Goal: Transaction & Acquisition: Book appointment/travel/reservation

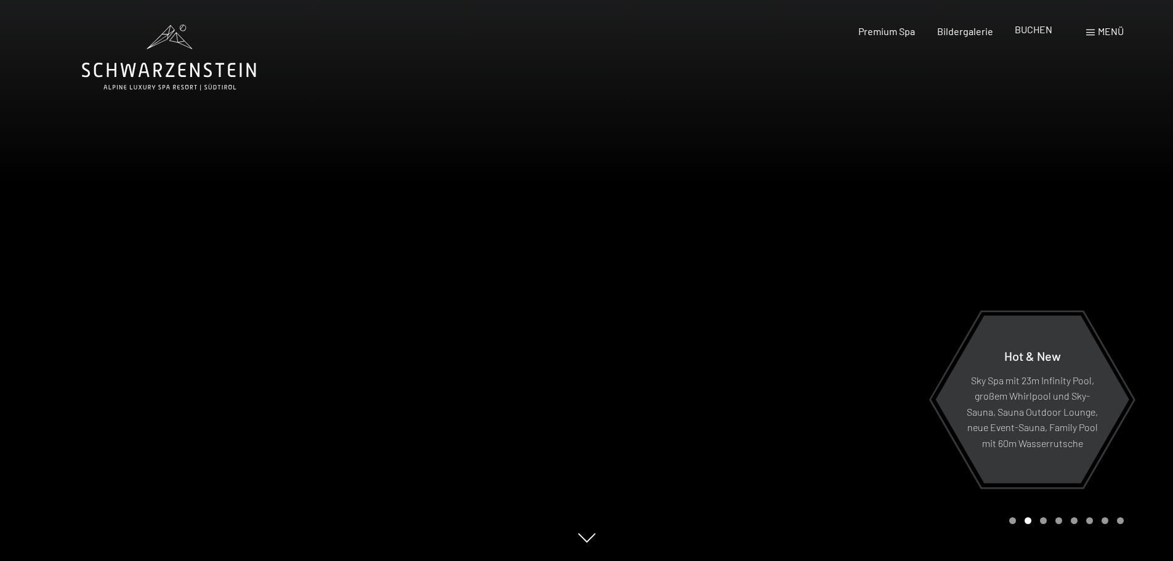
click at [1035, 28] on span "BUCHEN" at bounding box center [1034, 29] width 38 height 12
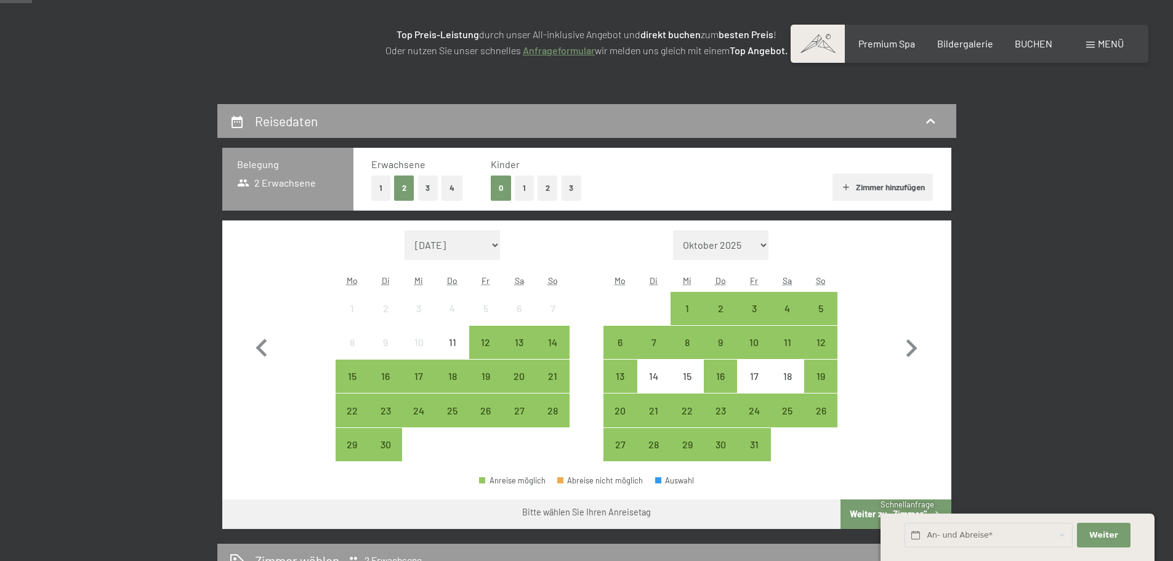
scroll to position [103, 0]
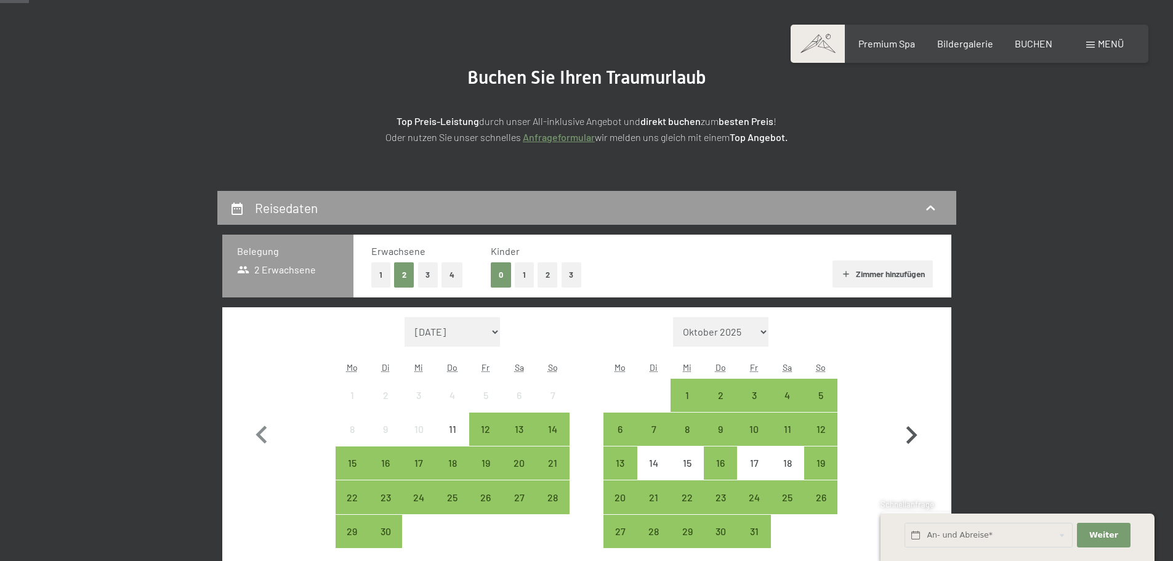
click at [916, 437] on icon "button" at bounding box center [912, 435] width 11 height 18
select select "[DATE]"
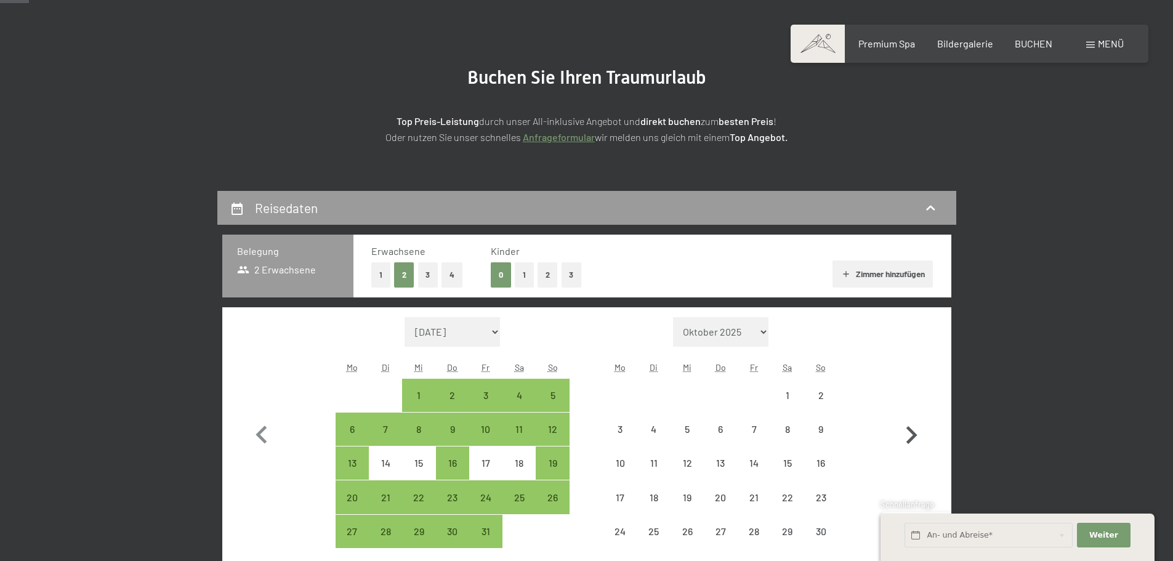
select select "[DATE]"
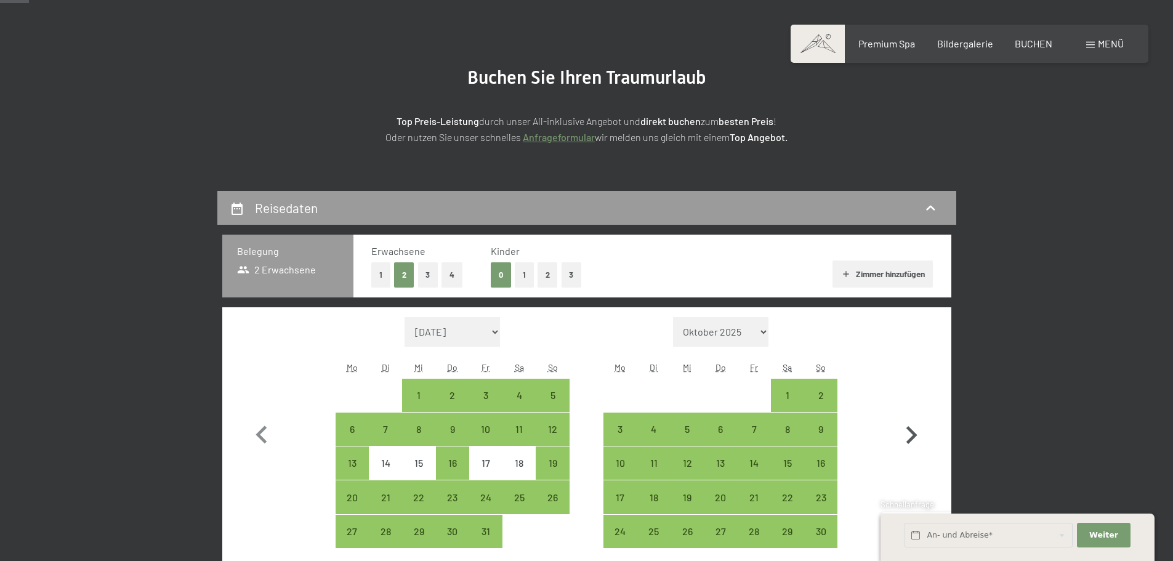
click at [915, 440] on icon "button" at bounding box center [912, 436] width 36 height 36
select select "[DATE]"
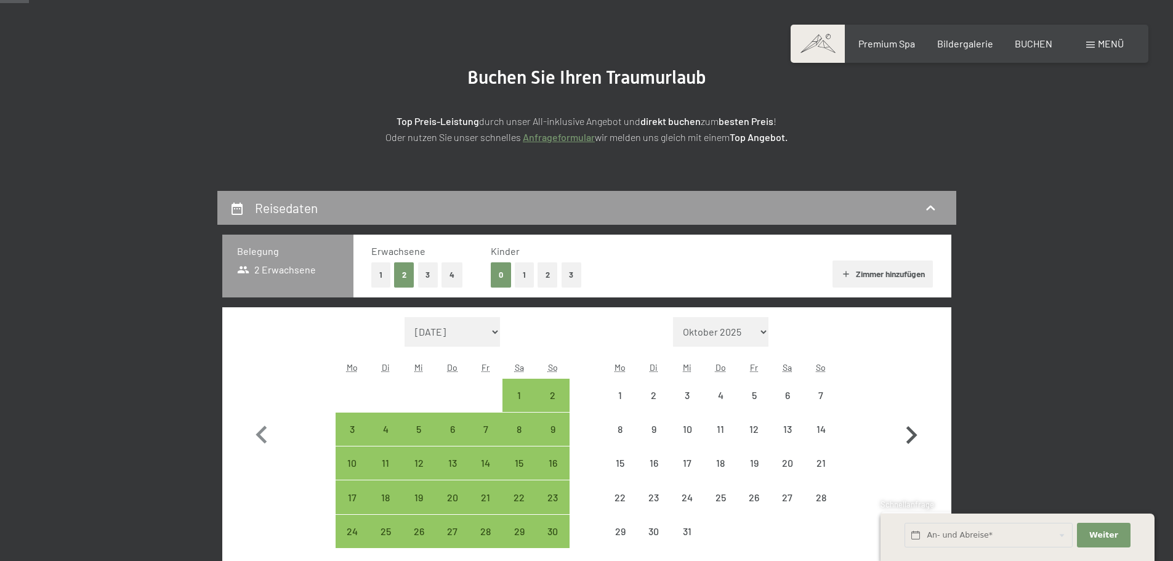
click at [915, 440] on icon "button" at bounding box center [912, 436] width 36 height 36
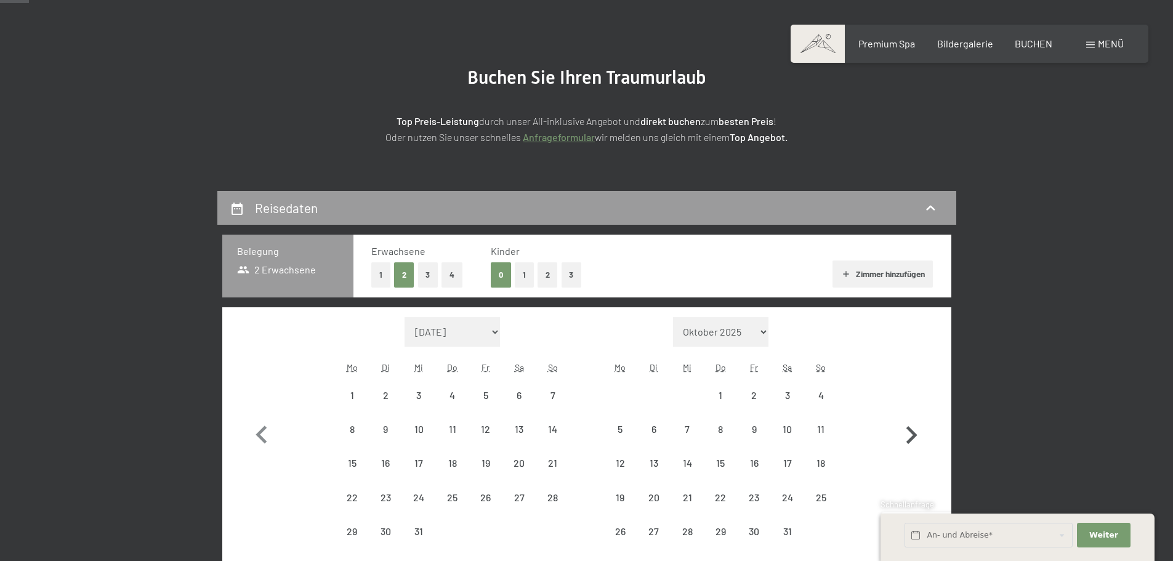
click at [915, 440] on icon "button" at bounding box center [912, 436] width 36 height 36
select select "[DATE]"
click at [915, 440] on icon "button" at bounding box center [912, 453] width 36 height 36
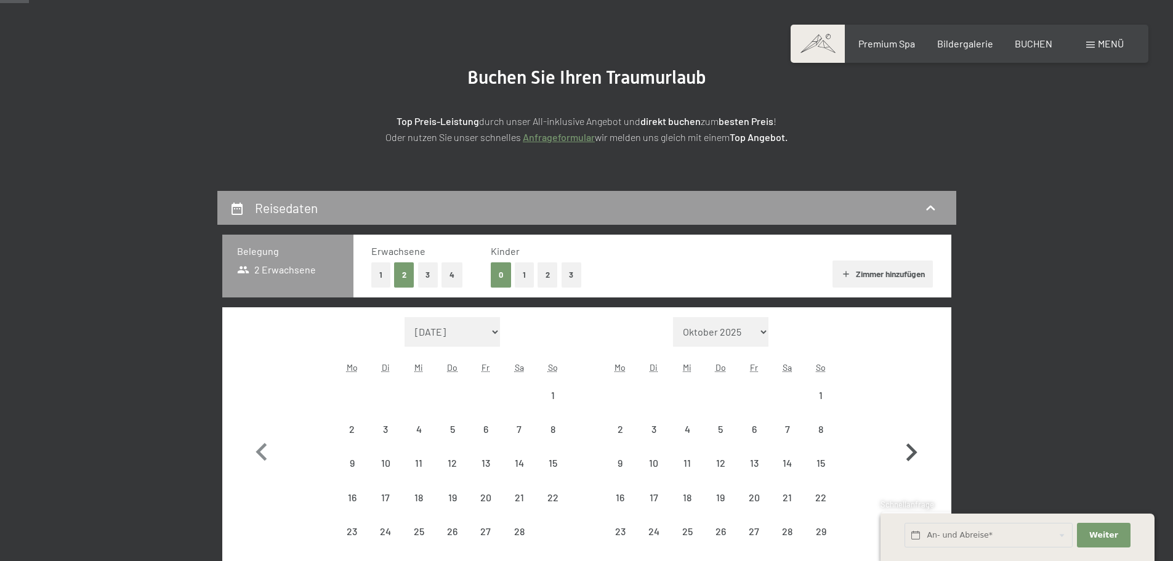
select select "[DATE]"
click at [915, 440] on icon "button" at bounding box center [912, 453] width 36 height 36
click at [915, 440] on icon "button" at bounding box center [912, 436] width 36 height 36
select select "[DATE]"
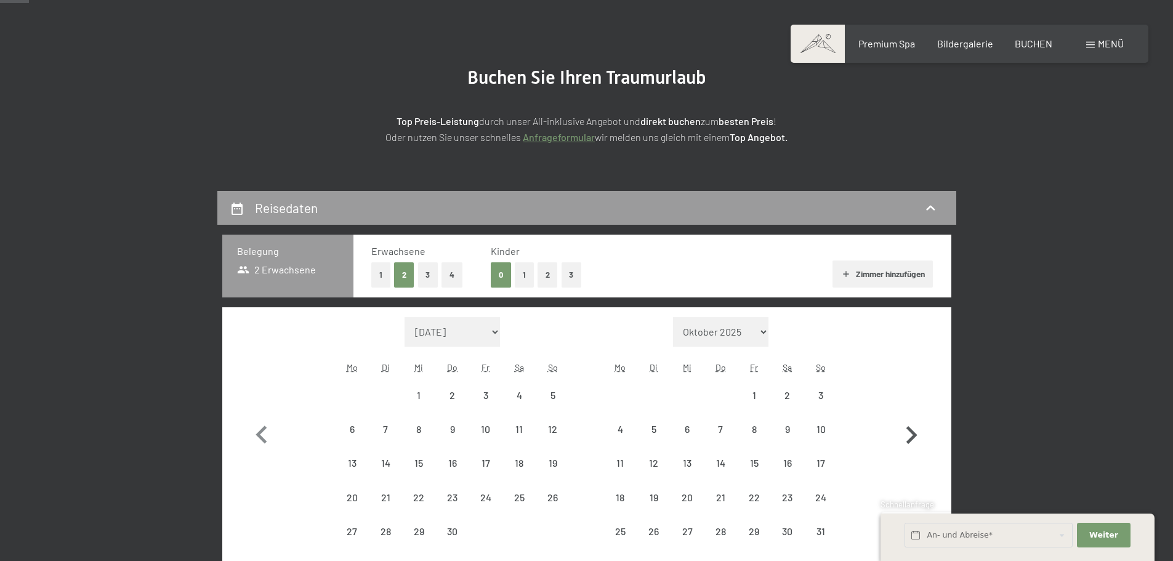
select select "[DATE]"
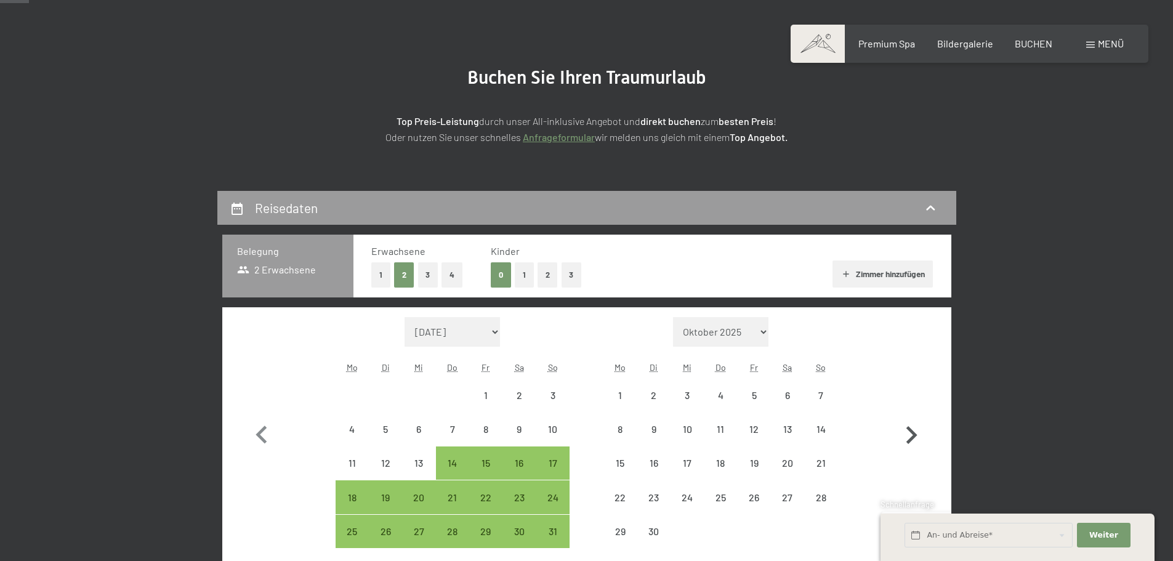
select select "[DATE]"
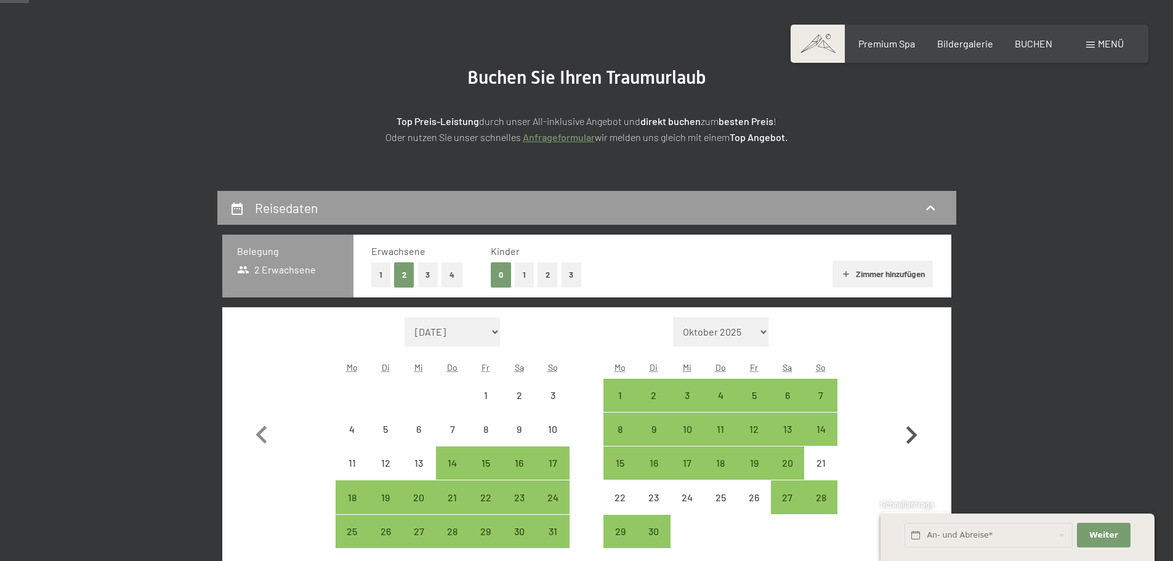
click at [915, 440] on icon "button" at bounding box center [912, 436] width 36 height 36
select select "[DATE]"
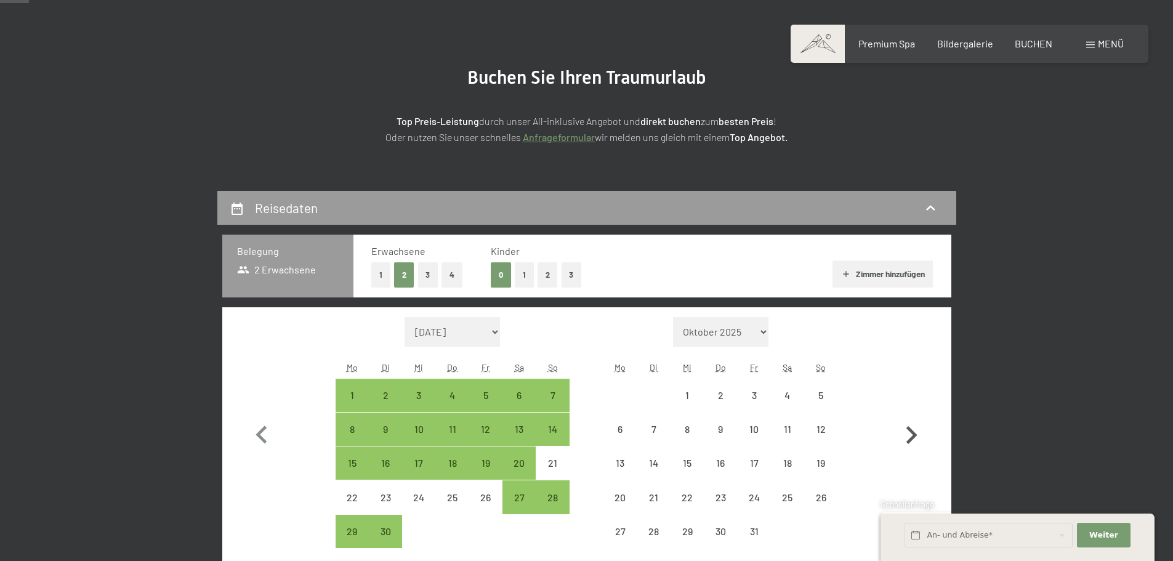
select select "[DATE]"
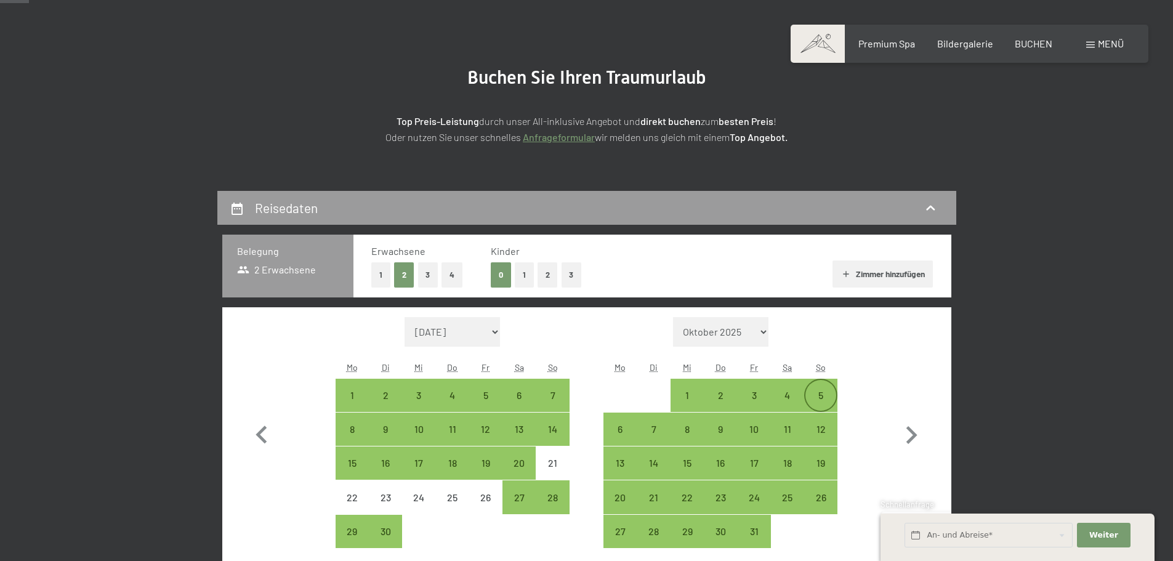
click at [810, 389] on div "5" at bounding box center [821, 395] width 31 height 31
select select "[DATE]"
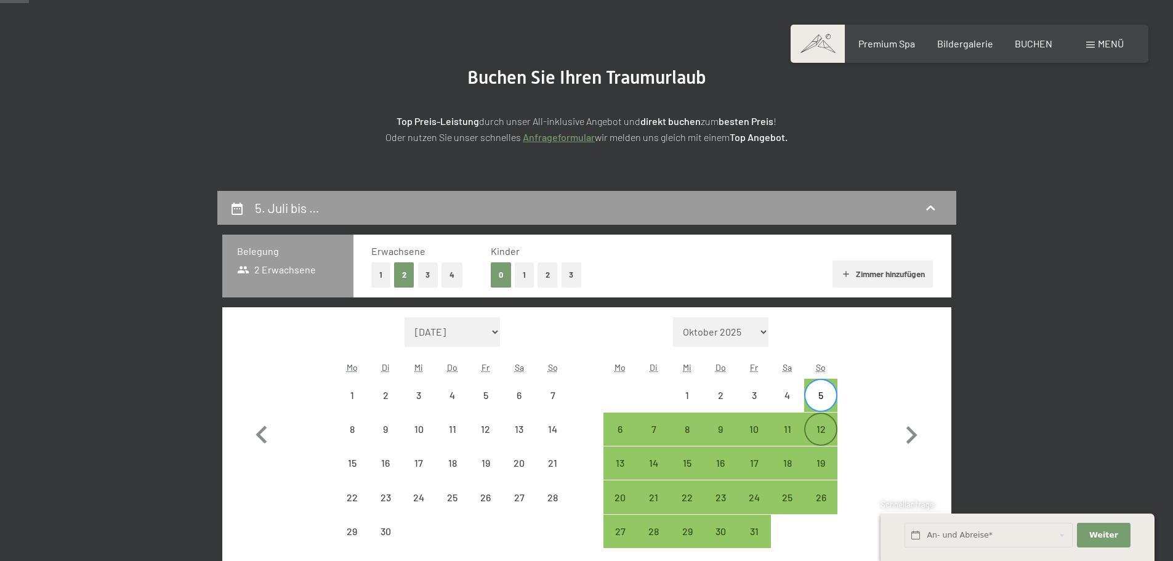
click at [814, 423] on div "12" at bounding box center [821, 429] width 31 height 31
select select "[DATE]"
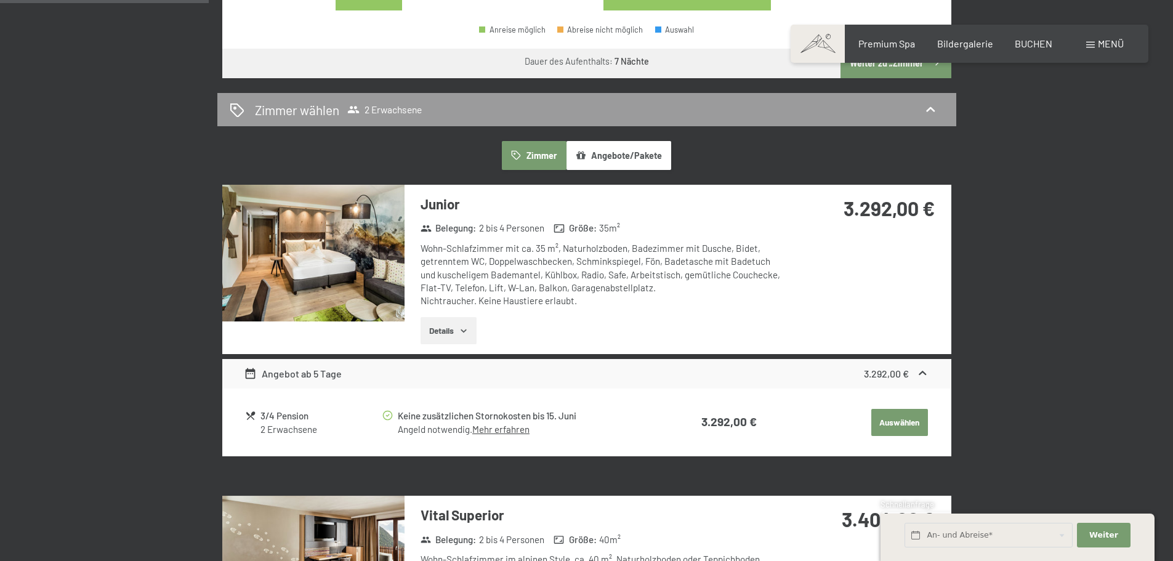
scroll to position [719, 0]
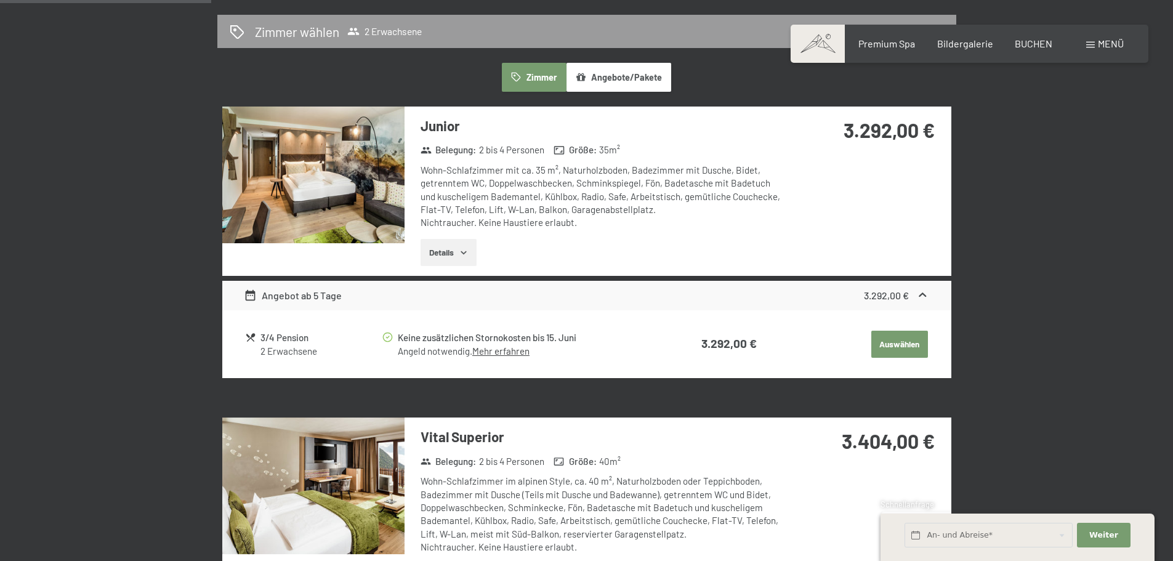
click at [919, 292] on icon at bounding box center [922, 295] width 13 height 13
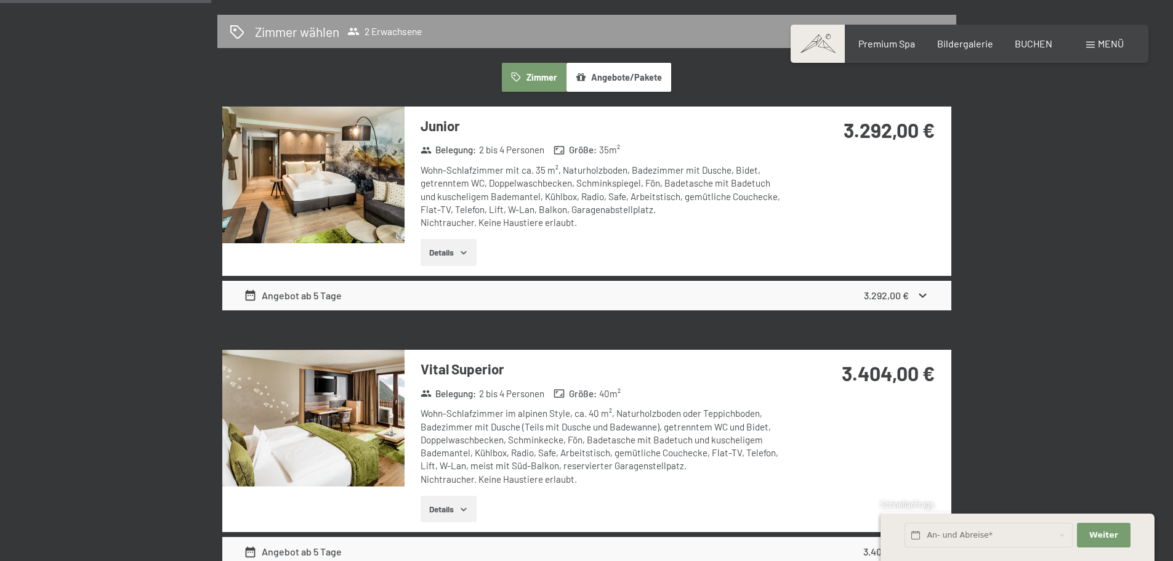
click at [919, 294] on icon at bounding box center [922, 295] width 13 height 13
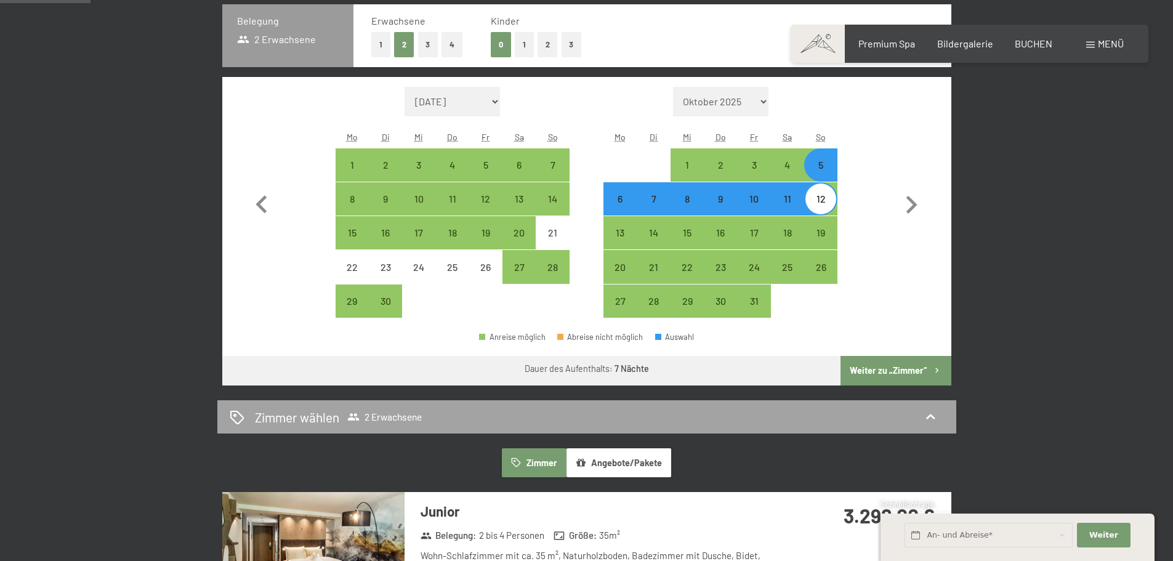
scroll to position [308, 0]
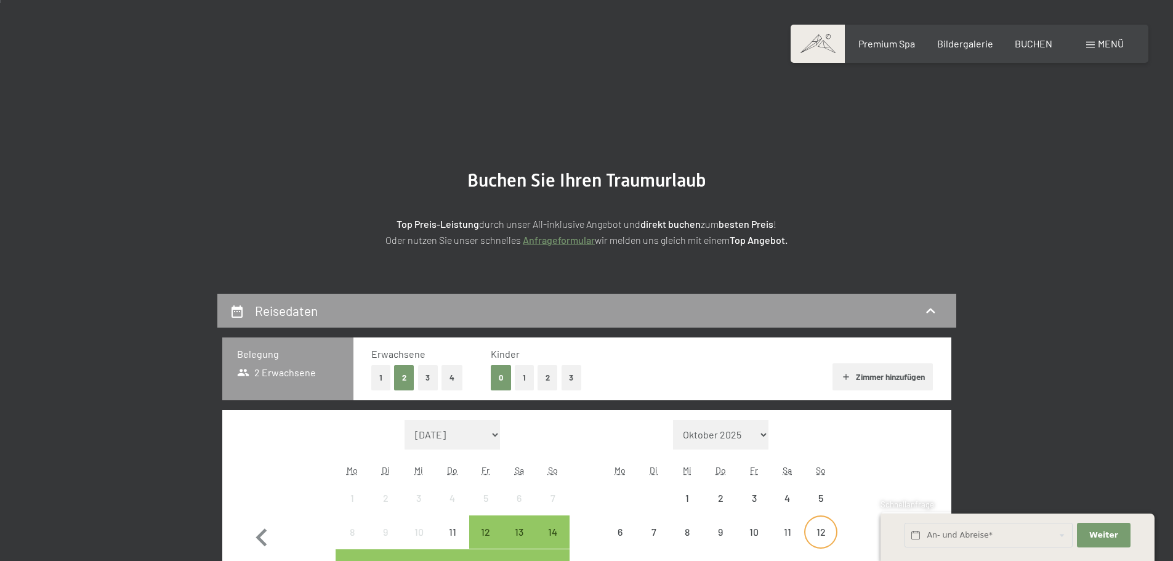
scroll to position [308, 0]
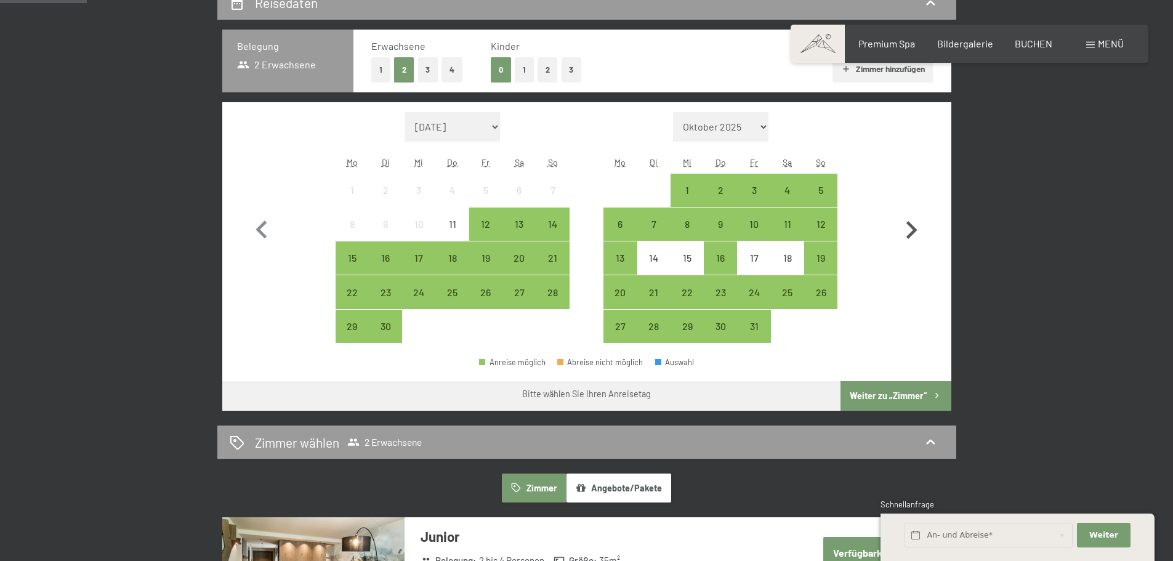
click at [903, 226] on icon "button" at bounding box center [912, 230] width 36 height 36
select select "[DATE]"
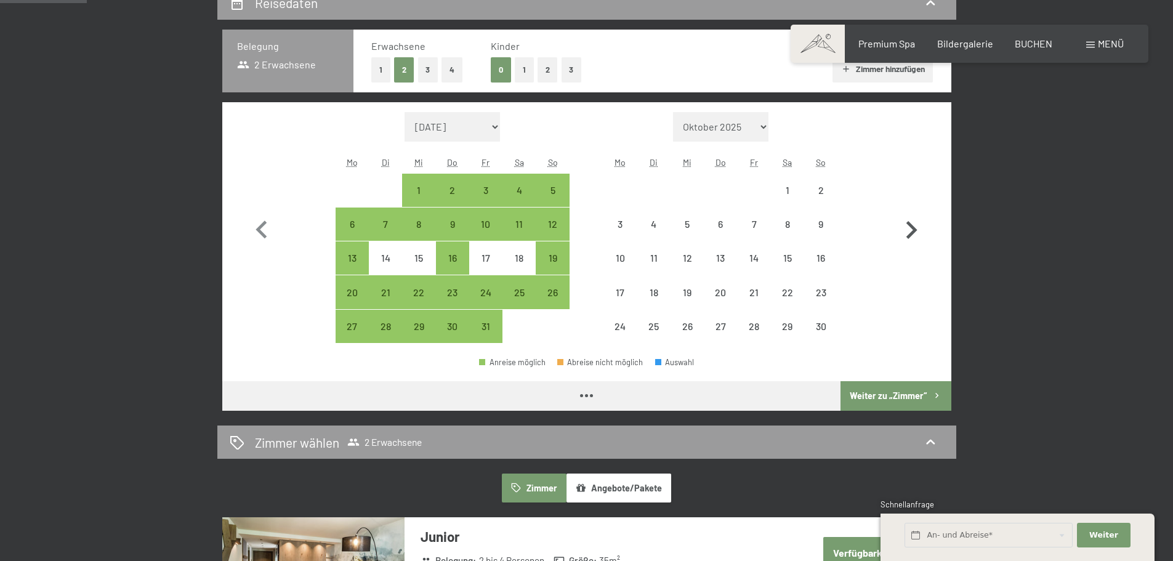
click at [903, 226] on icon "button" at bounding box center [912, 230] width 36 height 36
select select "[DATE]"
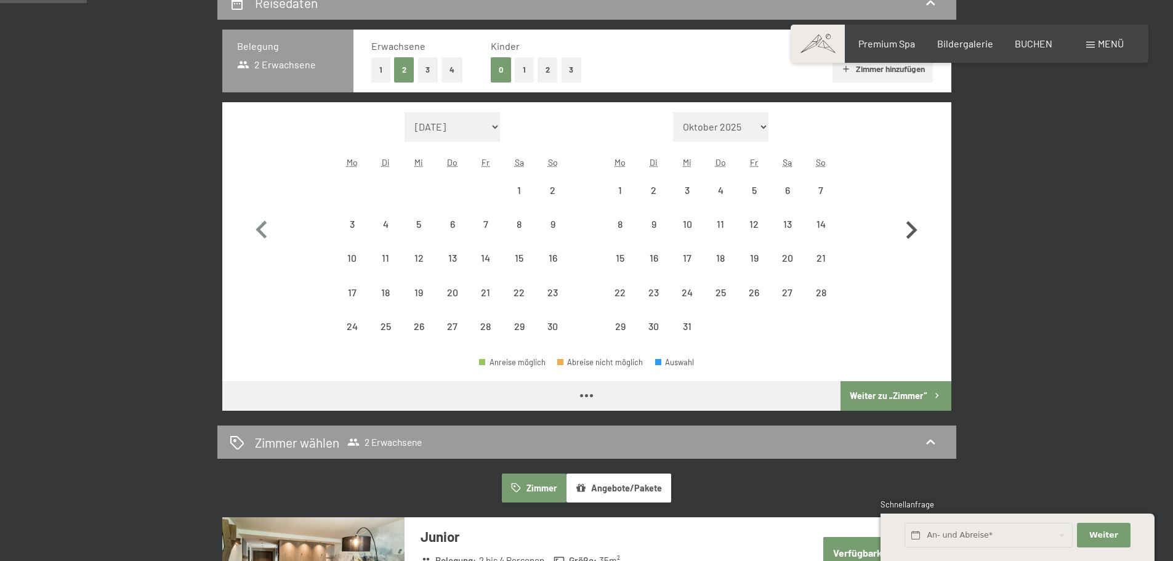
click at [903, 226] on icon "button" at bounding box center [912, 230] width 36 height 36
select select "[DATE]"
click at [906, 227] on icon "button" at bounding box center [912, 230] width 36 height 36
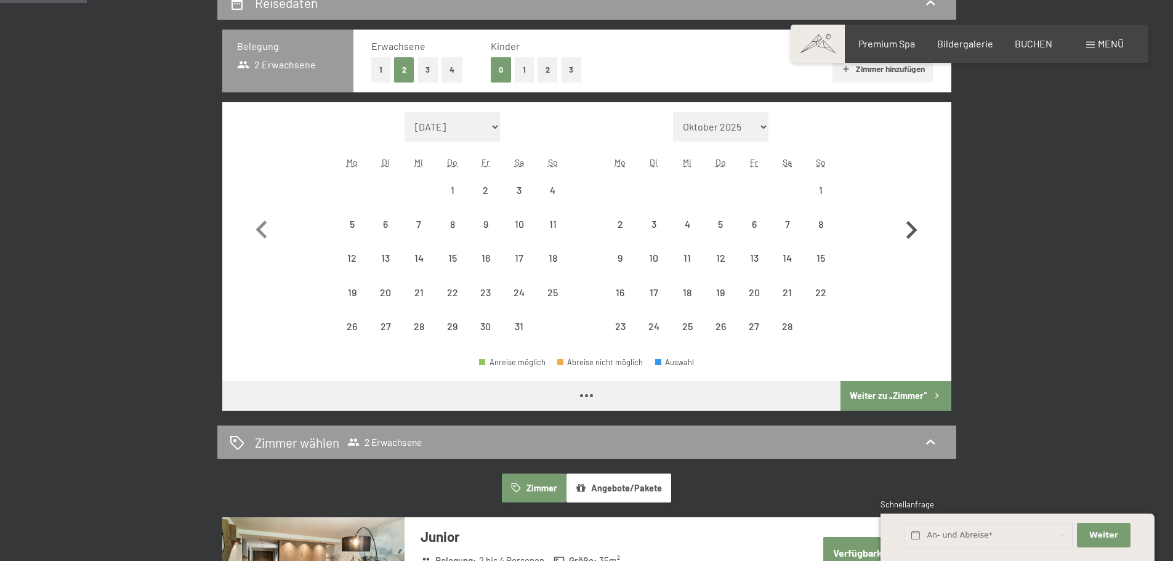
click at [906, 227] on button "button" at bounding box center [912, 228] width 36 height 232
select select "[DATE]"
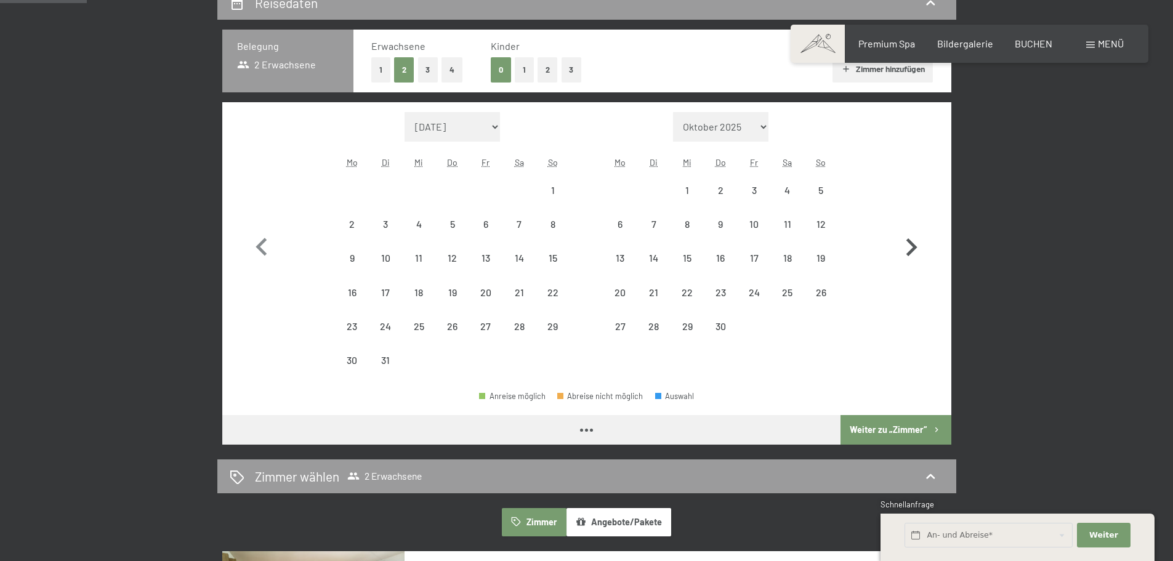
click at [906, 227] on button "button" at bounding box center [912, 244] width 36 height 265
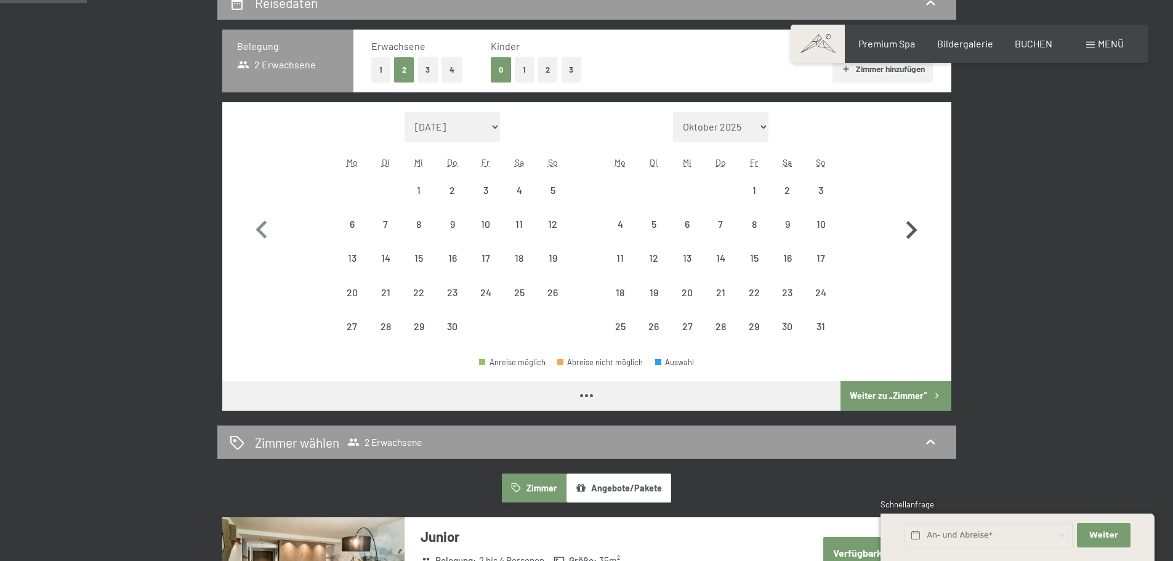
select select "[DATE]"
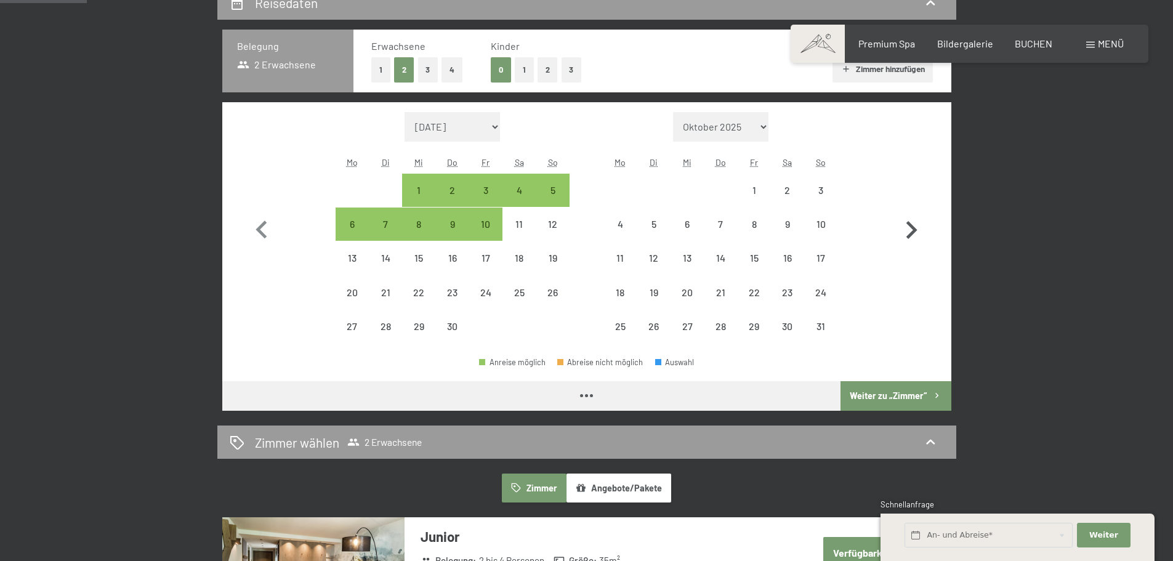
select select "[DATE]"
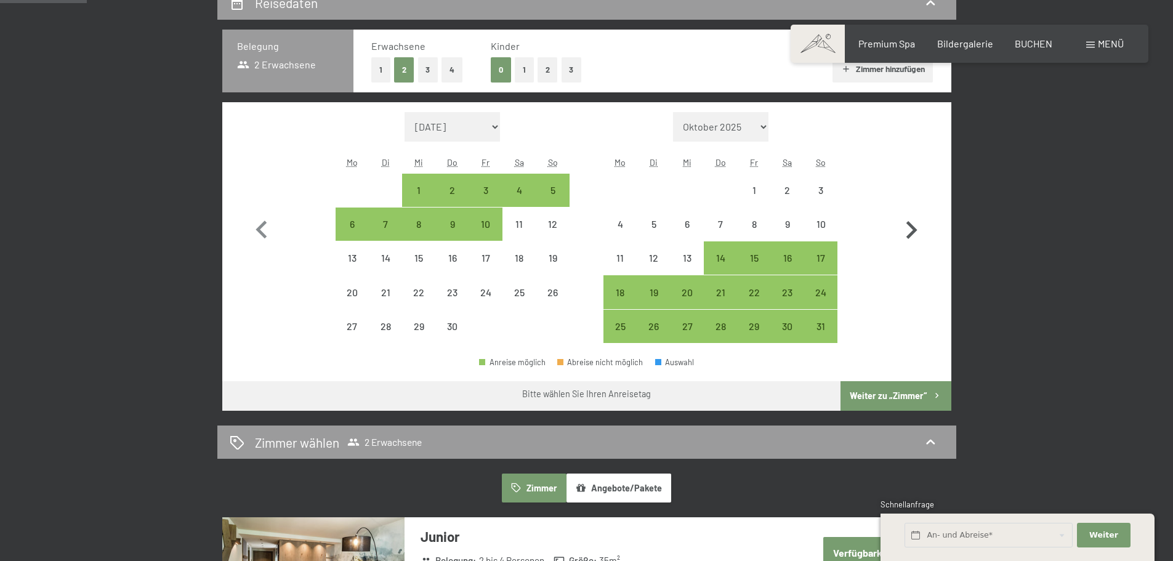
click at [906, 227] on icon "button" at bounding box center [912, 230] width 36 height 36
select select "[DATE]"
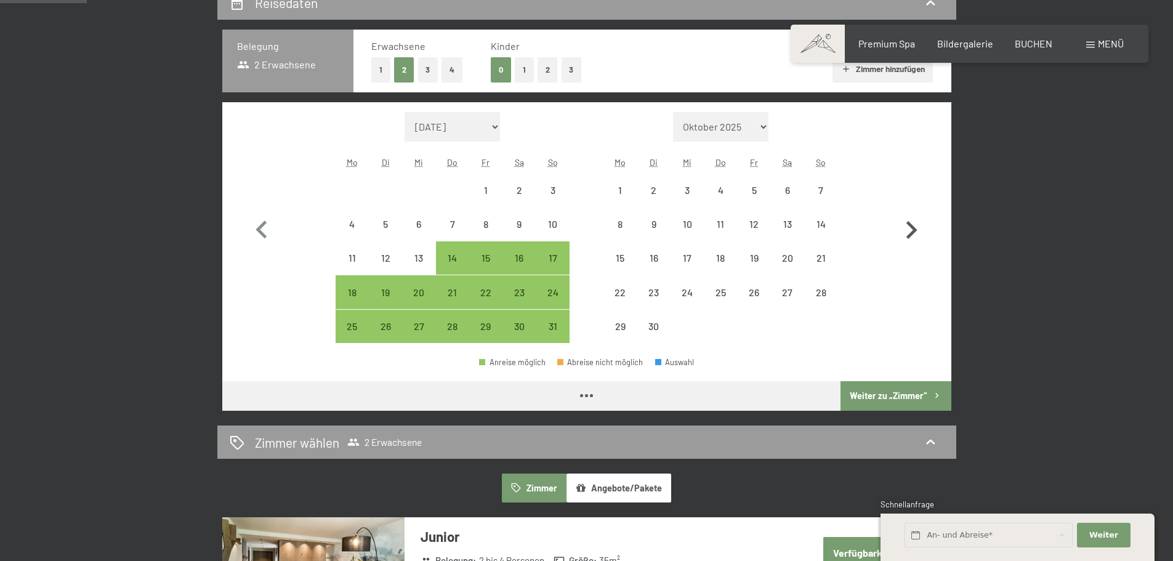
click at [906, 227] on icon "button" at bounding box center [912, 230] width 36 height 36
select select "[DATE]"
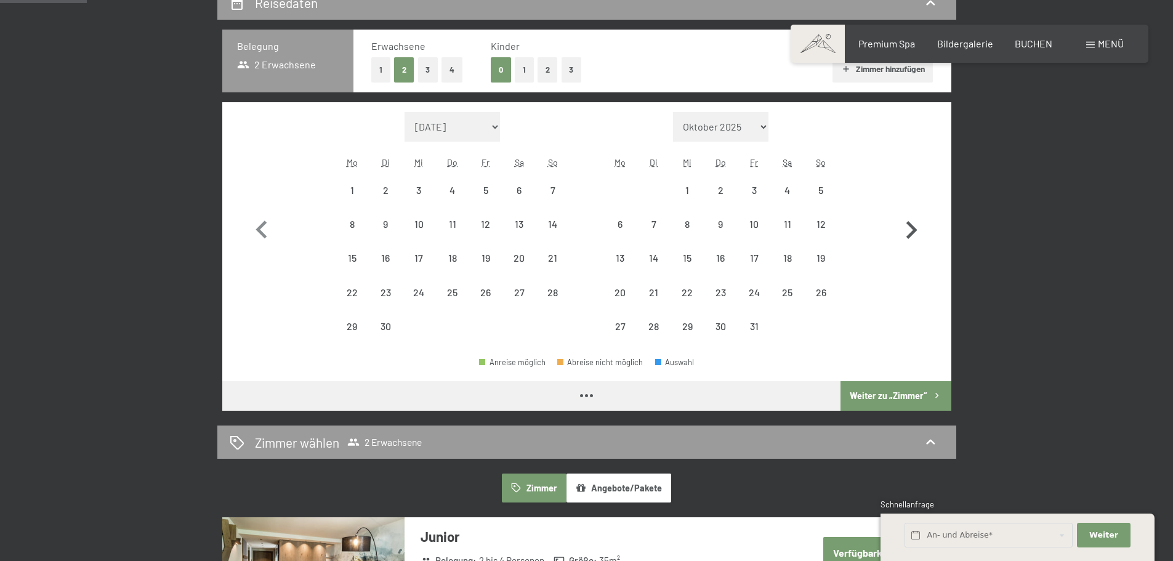
select select "[DATE]"
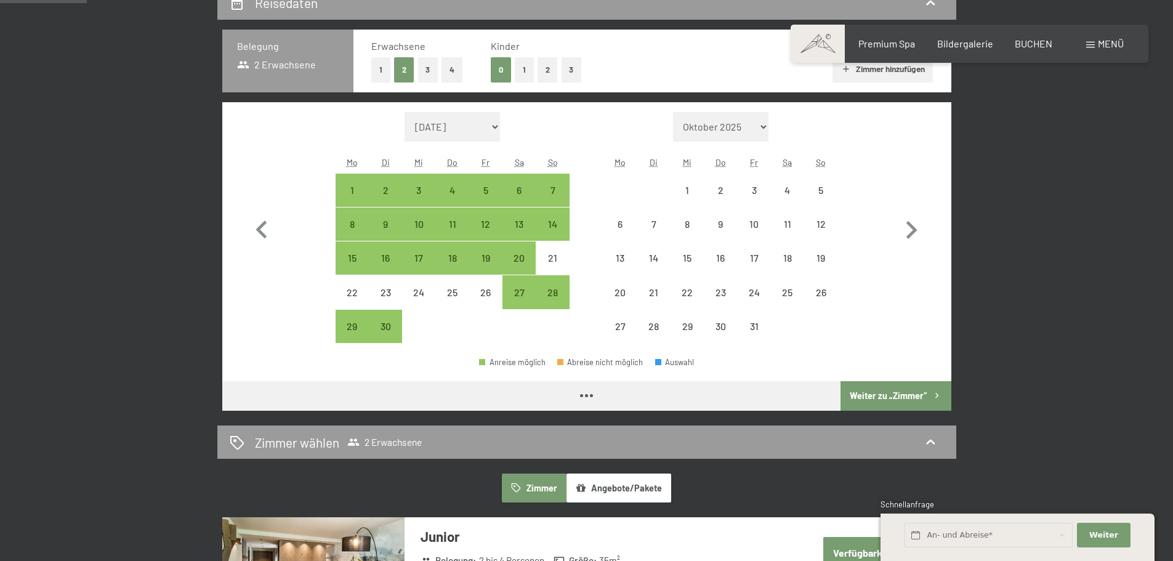
select select "[DATE]"
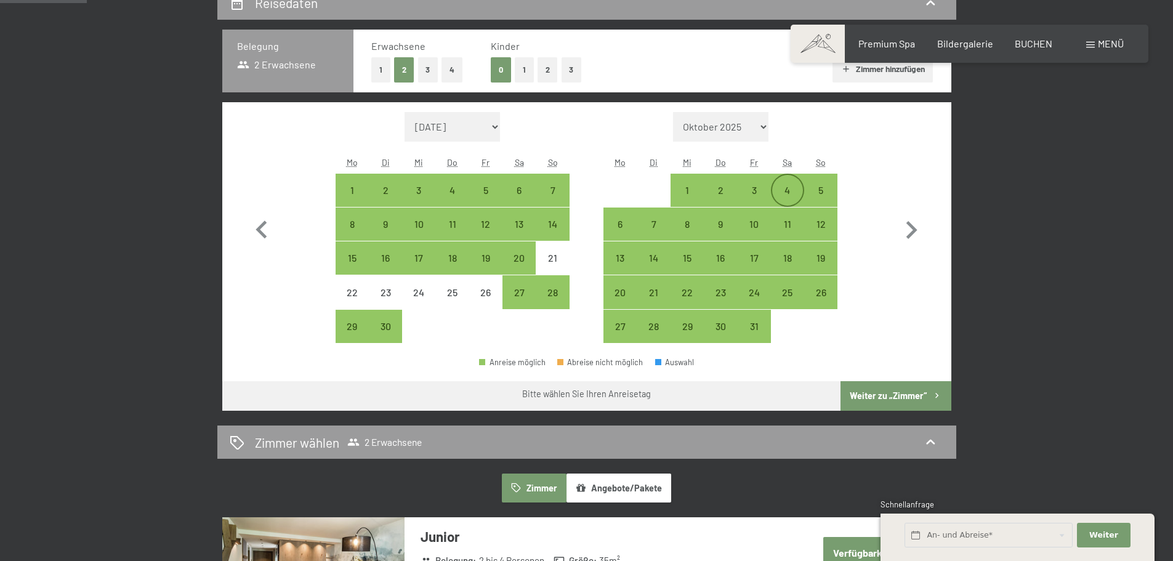
click at [787, 187] on div "4" at bounding box center [787, 200] width 31 height 31
select select "[DATE]"
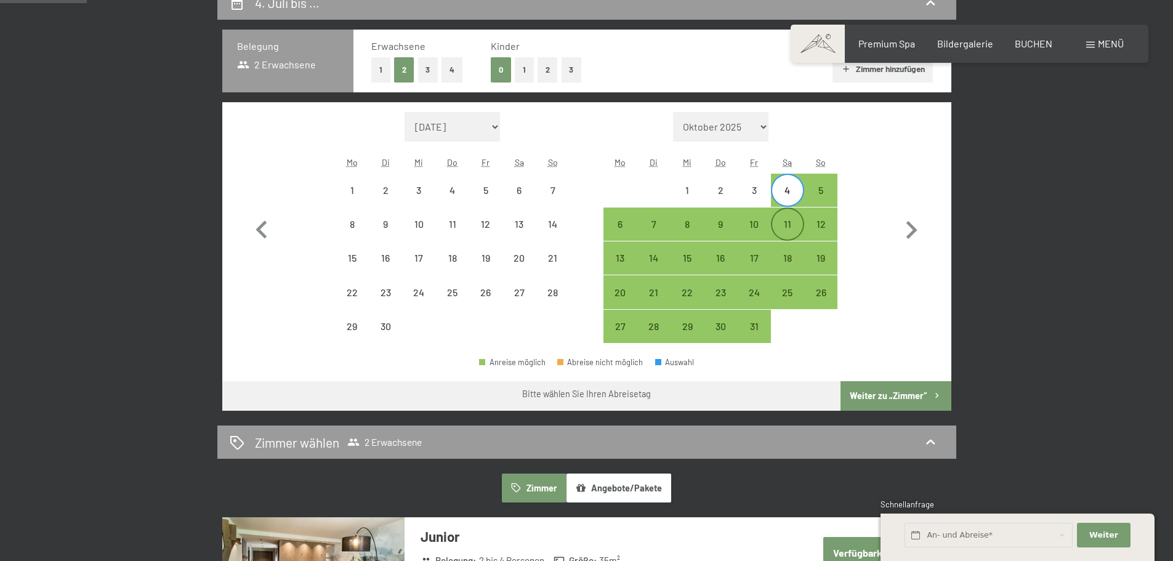
click at [790, 222] on div "11" at bounding box center [787, 234] width 31 height 31
select select "[DATE]"
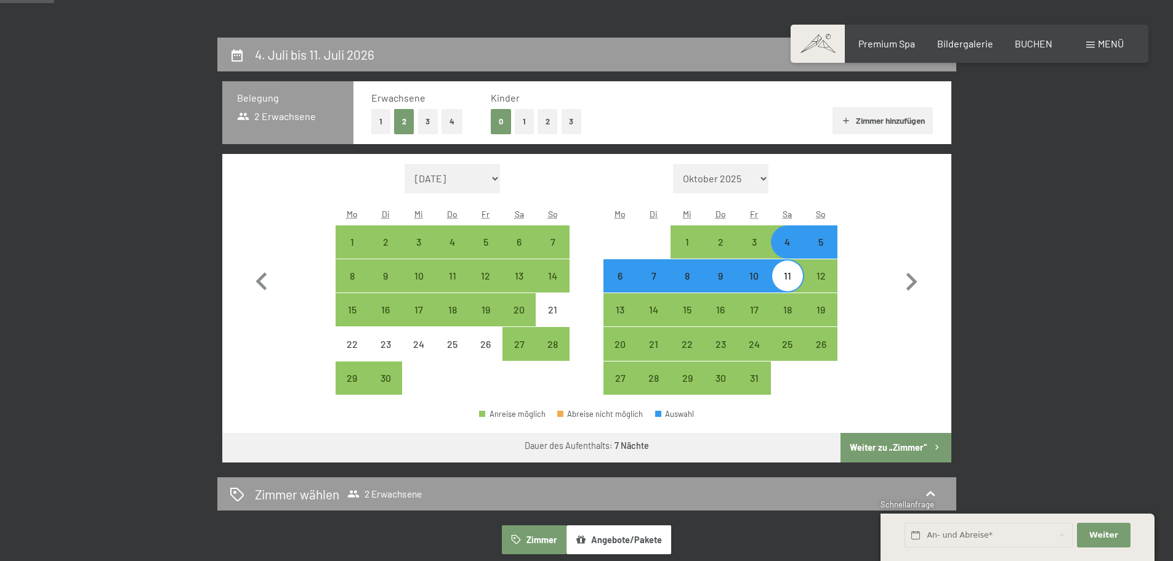
scroll to position [205, 0]
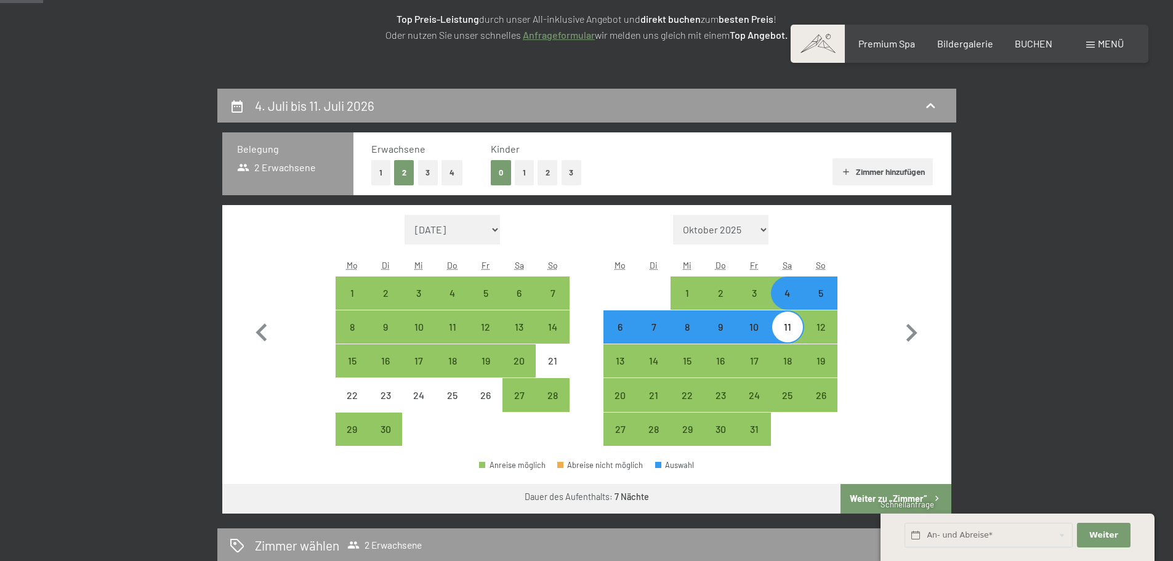
click at [822, 294] on div "5" at bounding box center [821, 303] width 31 height 31
select select "[DATE]"
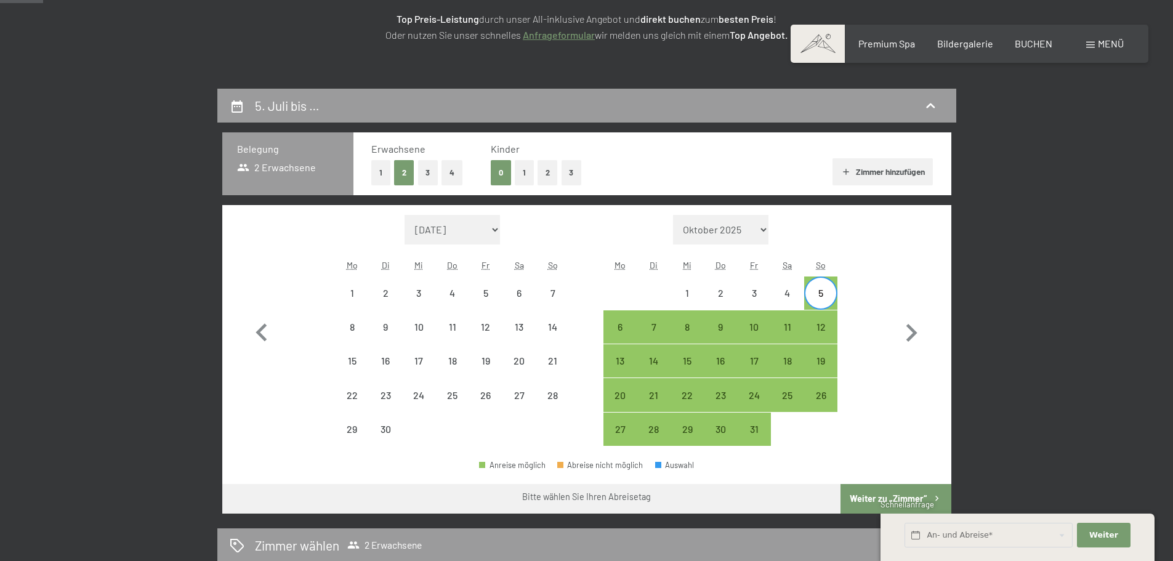
click at [822, 294] on div "5" at bounding box center [821, 303] width 31 height 31
select select "[DATE]"
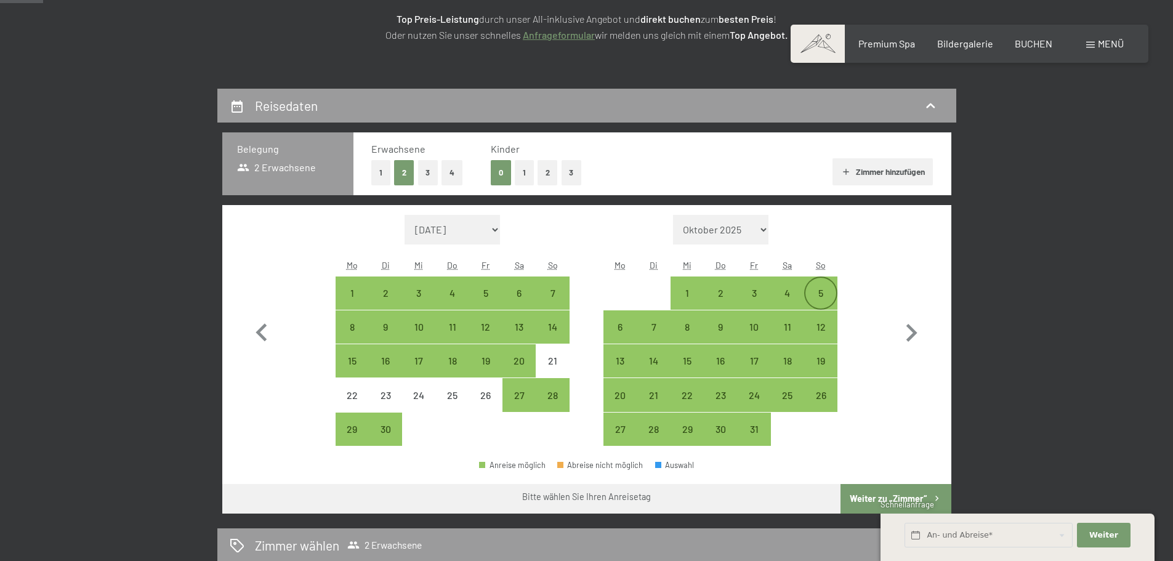
click at [819, 297] on div "5" at bounding box center [821, 303] width 31 height 31
select select "[DATE]"
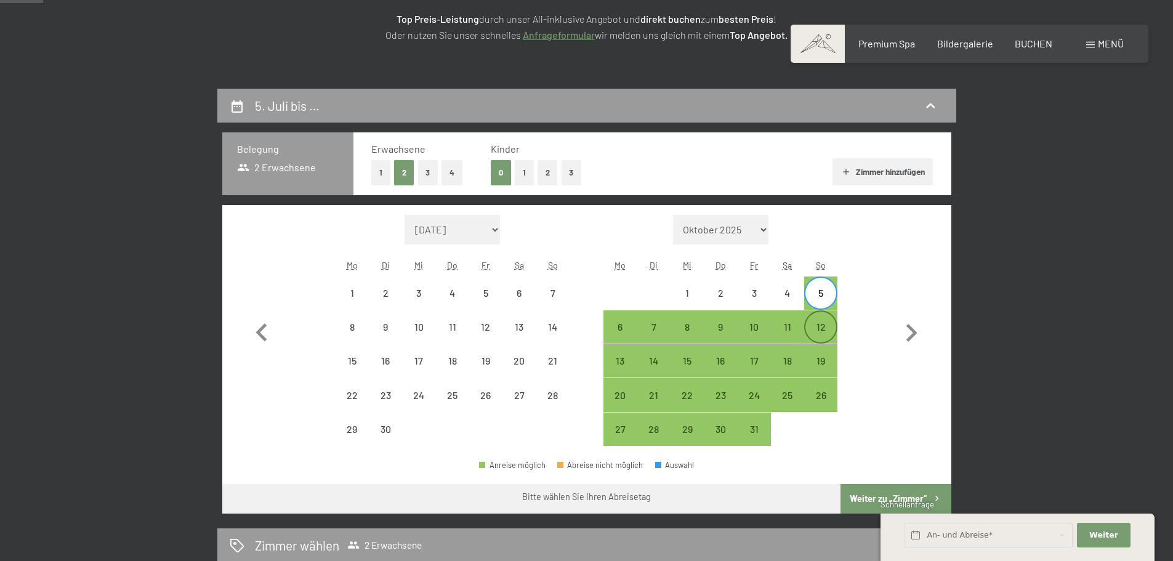
click at [820, 322] on div "12" at bounding box center [821, 337] width 31 height 31
select select "[DATE]"
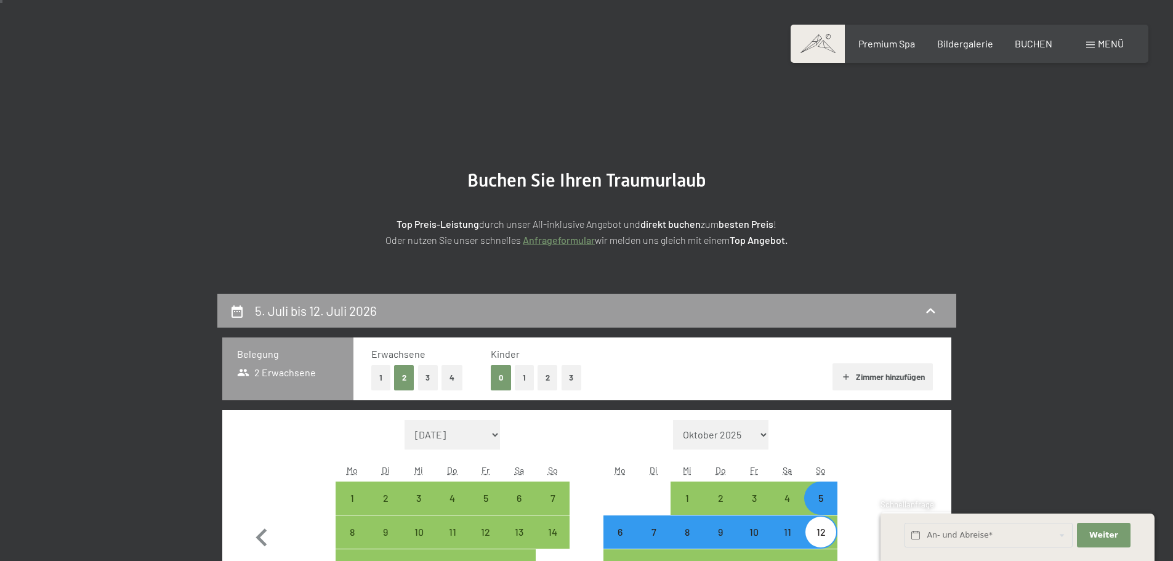
scroll to position [411, 0]
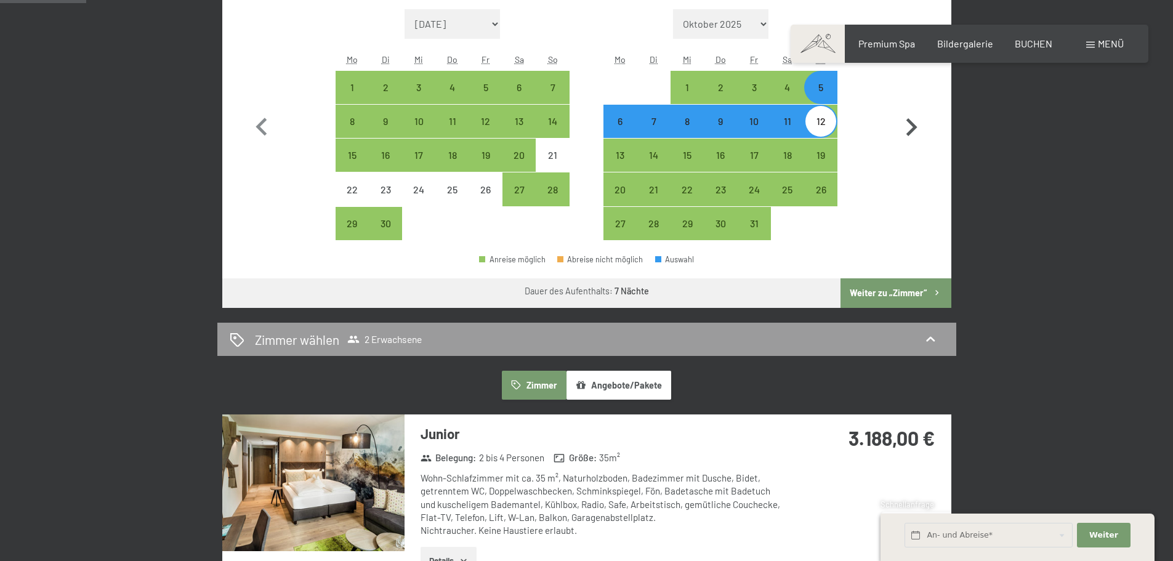
click at [913, 127] on icon "button" at bounding box center [912, 127] width 11 height 18
select select "[DATE]"
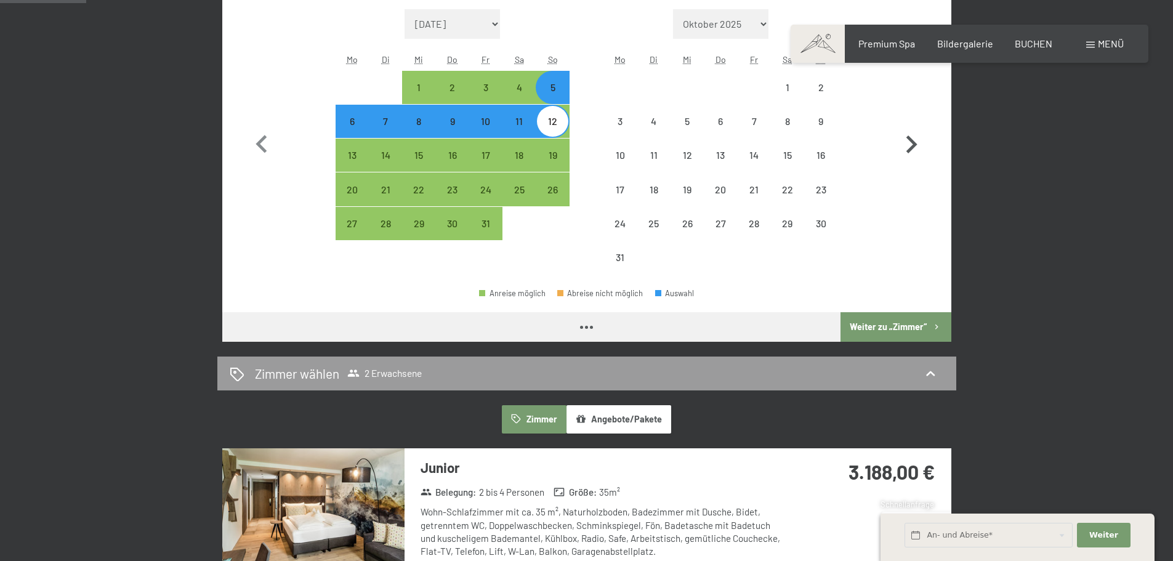
click at [913, 127] on icon "button" at bounding box center [912, 145] width 36 height 36
select select "[DATE]"
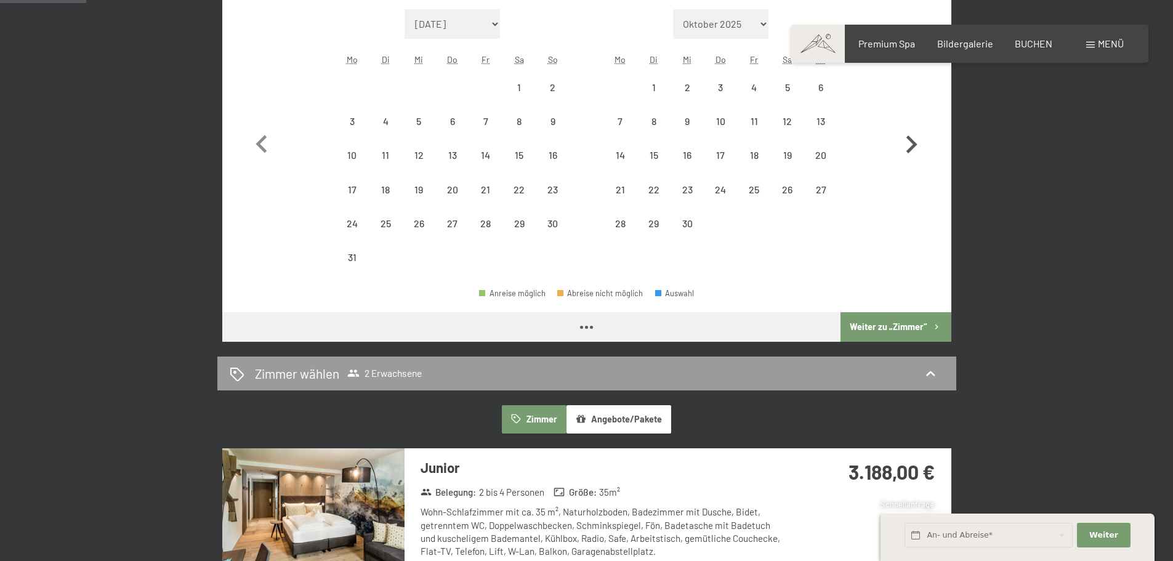
select select "[DATE]"
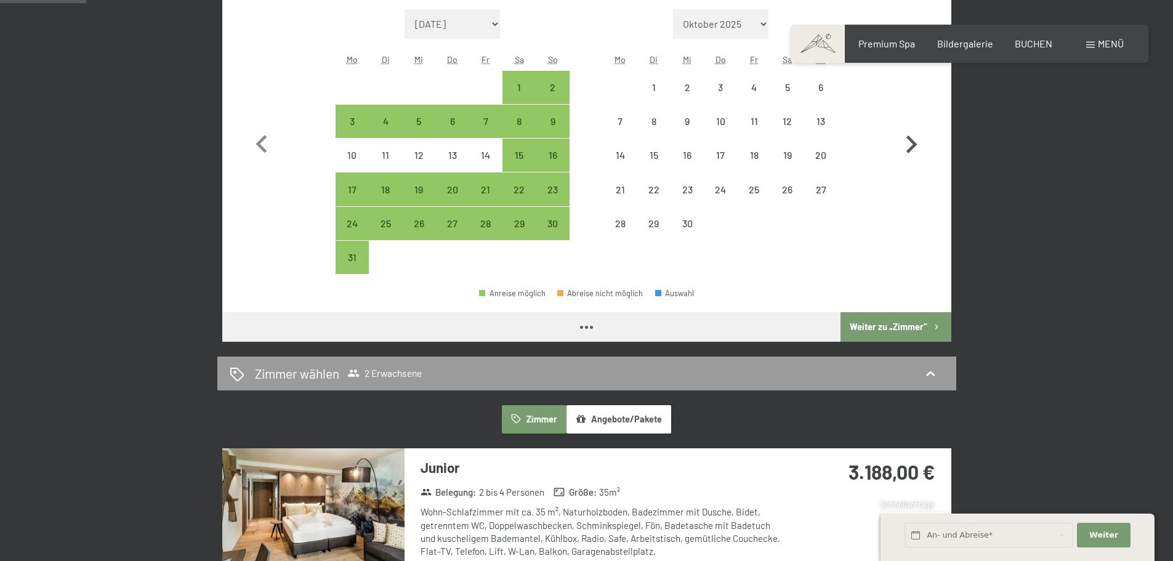
select select "[DATE]"
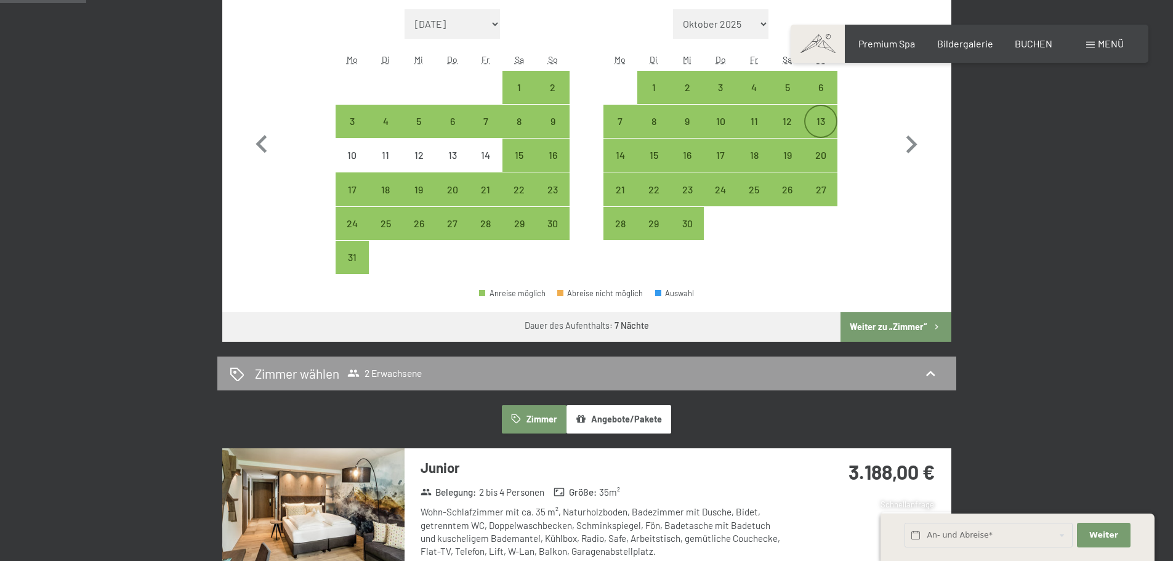
click at [824, 121] on div "13" at bounding box center [821, 131] width 31 height 31
select select "[DATE]"
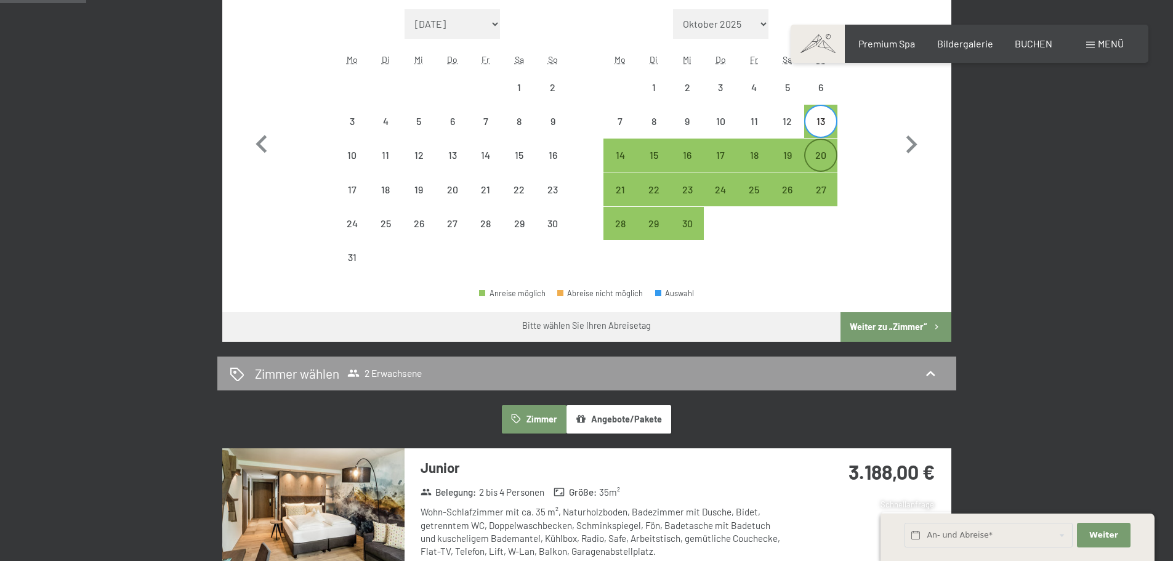
click at [817, 155] on div "20" at bounding box center [821, 165] width 31 height 31
select select "[DATE]"
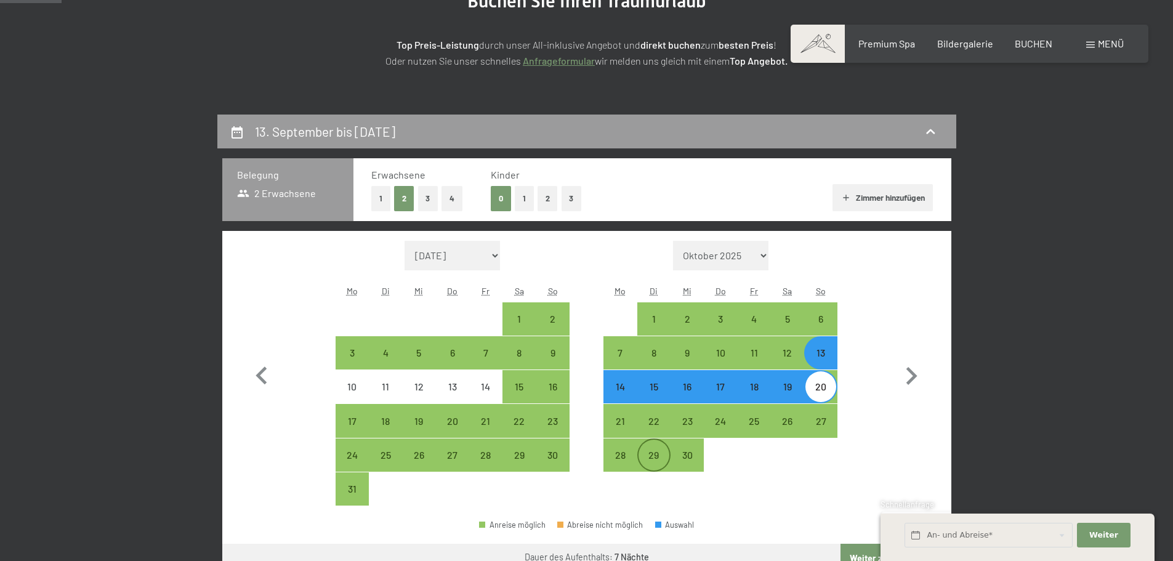
scroll to position [308, 0]
